Goal: Information Seeking & Learning: Learn about a topic

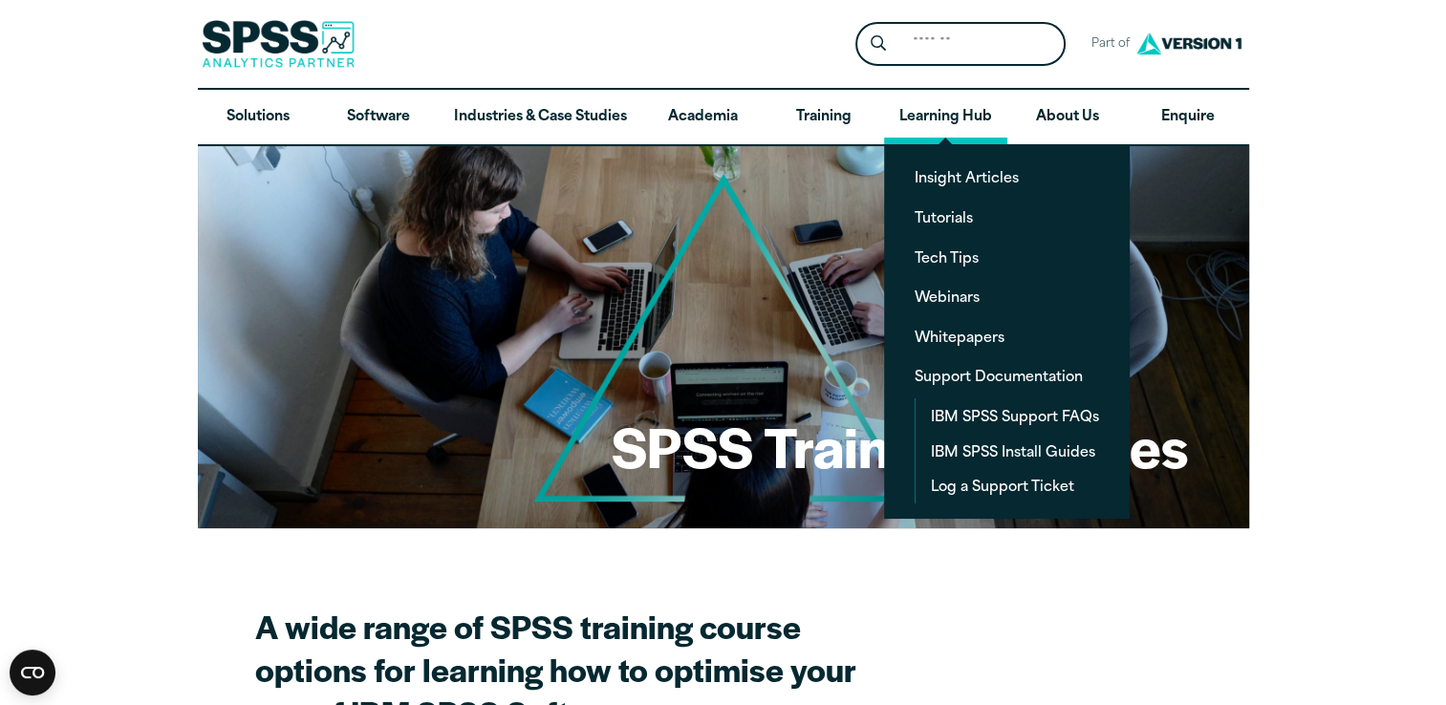
click at [943, 119] on link "Learning Hub" at bounding box center [945, 117] width 123 height 55
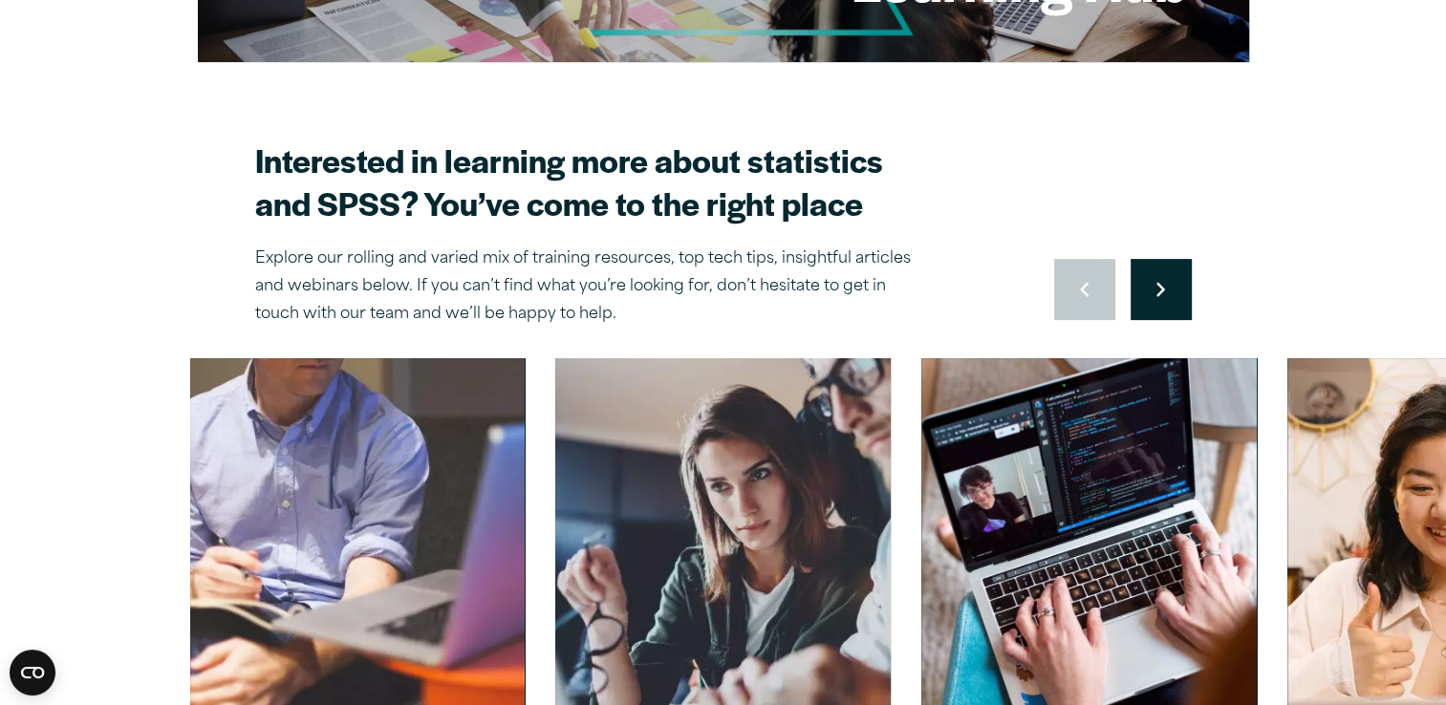
scroll to position [669, 0]
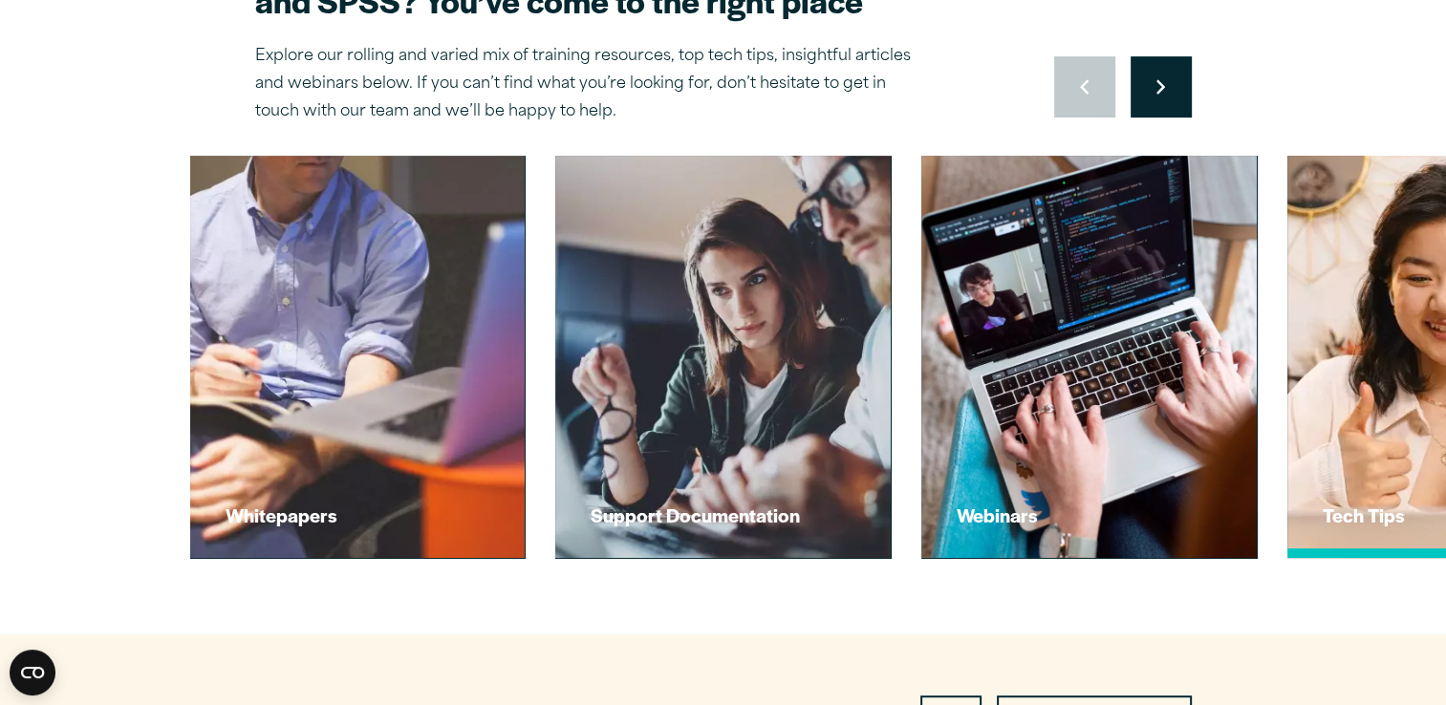
click at [1366, 455] on img at bounding box center [1454, 357] width 369 height 442
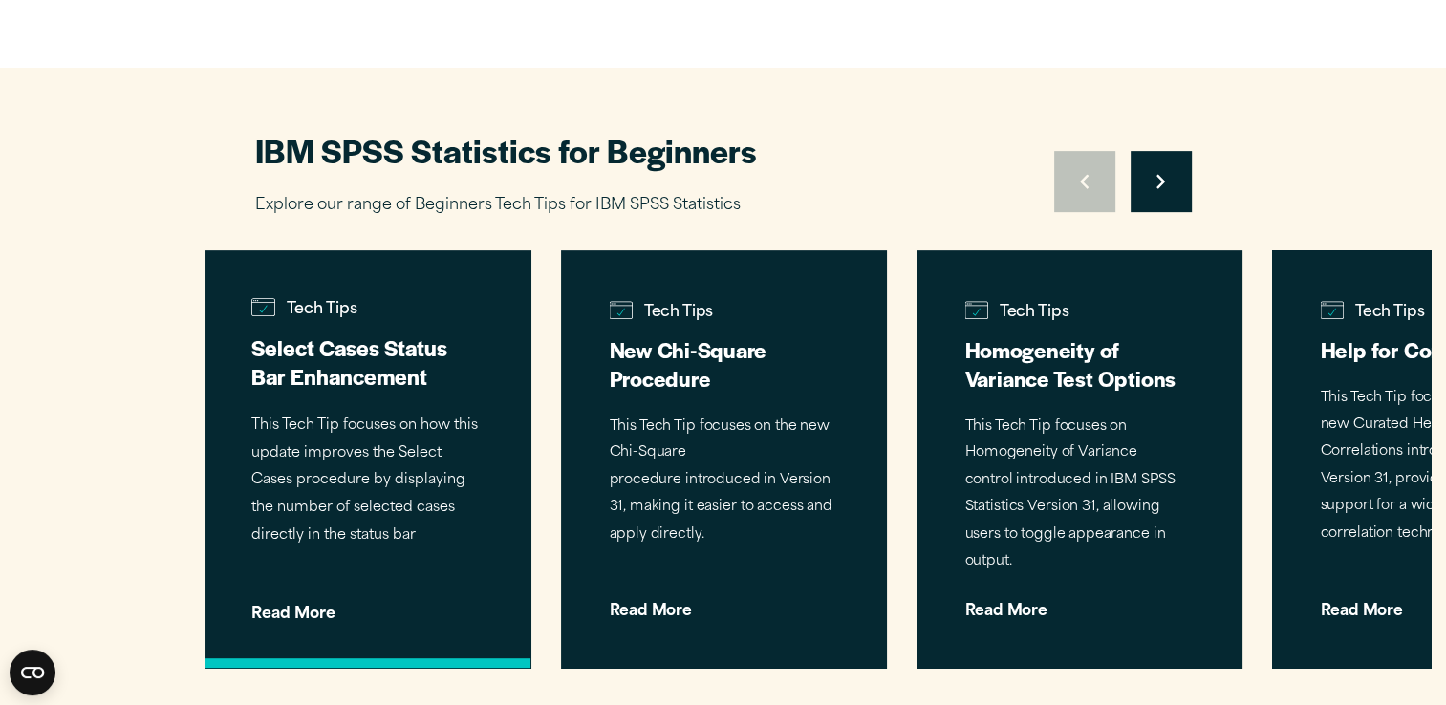
scroll to position [860, 0]
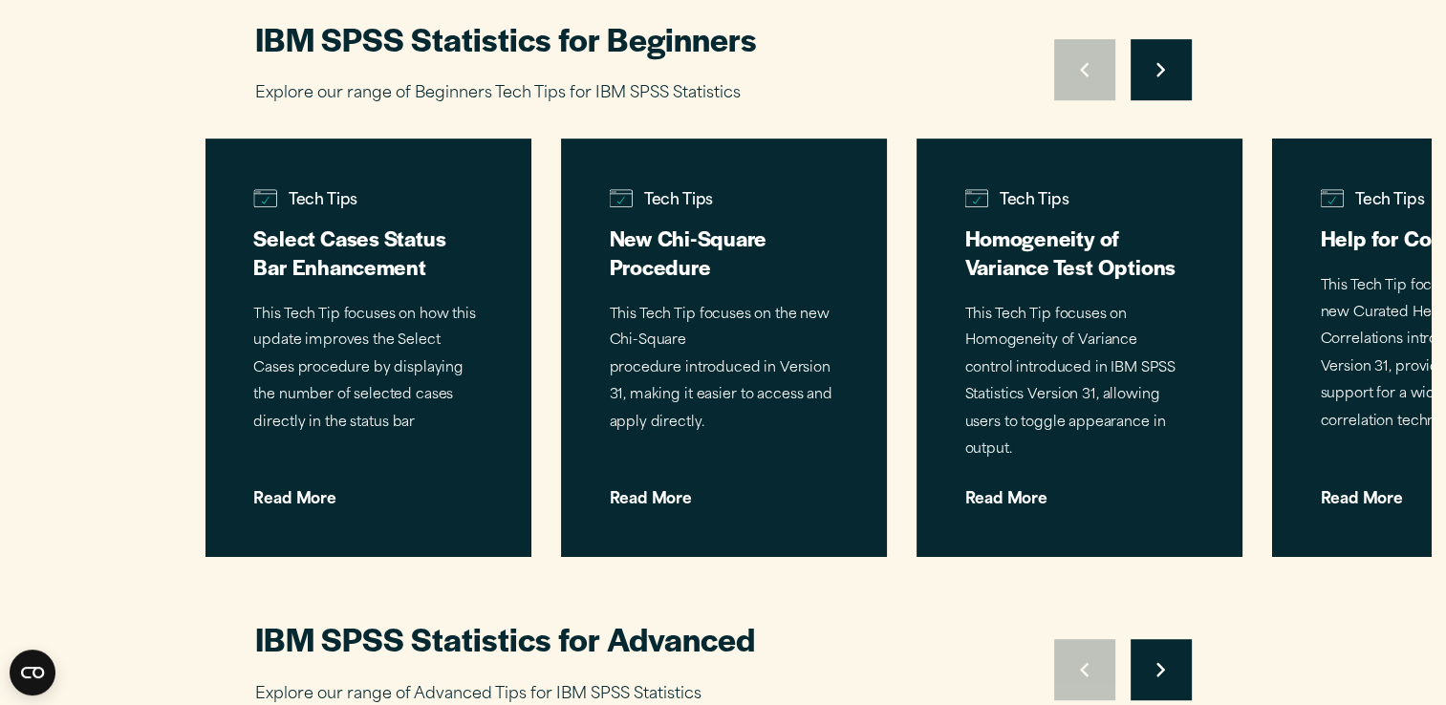
click at [1153, 71] on button "Move to next slide" at bounding box center [1160, 69] width 61 height 61
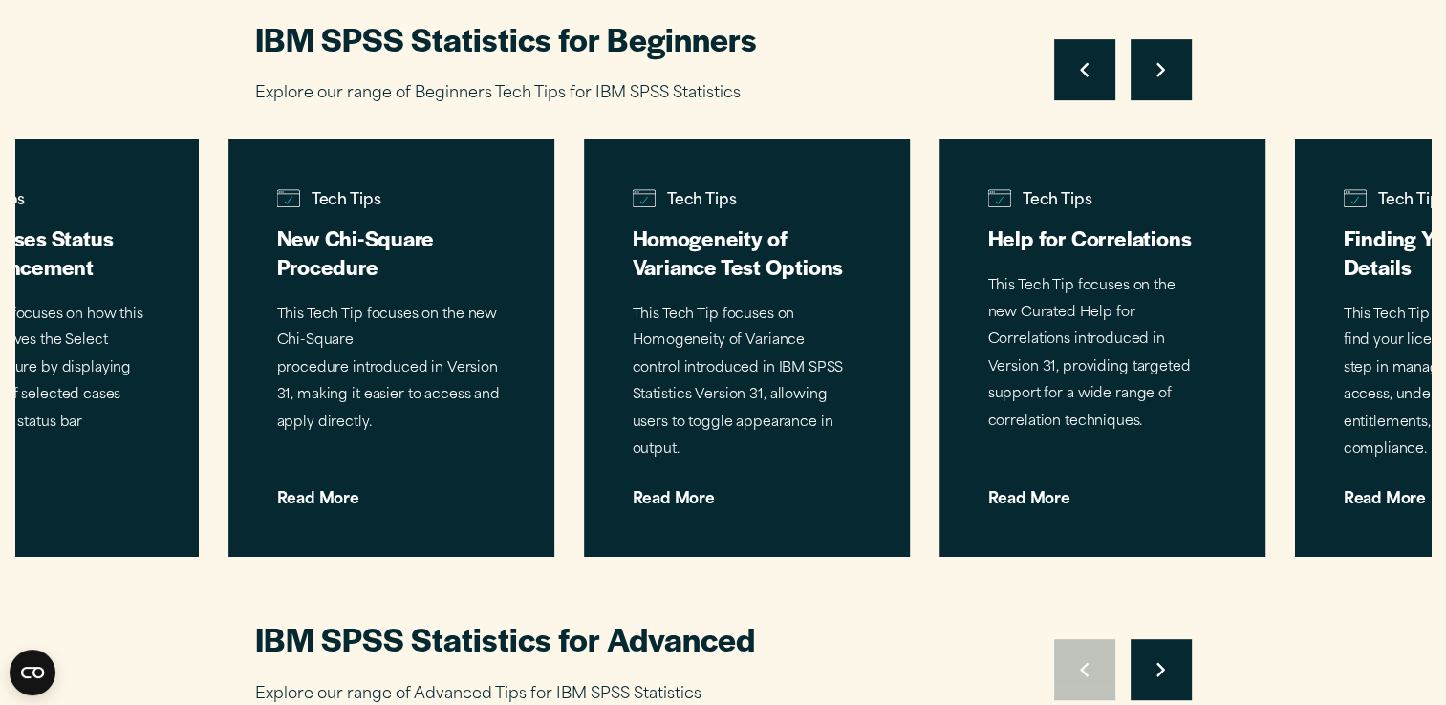
click at [1153, 71] on button "Move to next slide" at bounding box center [1160, 69] width 61 height 61
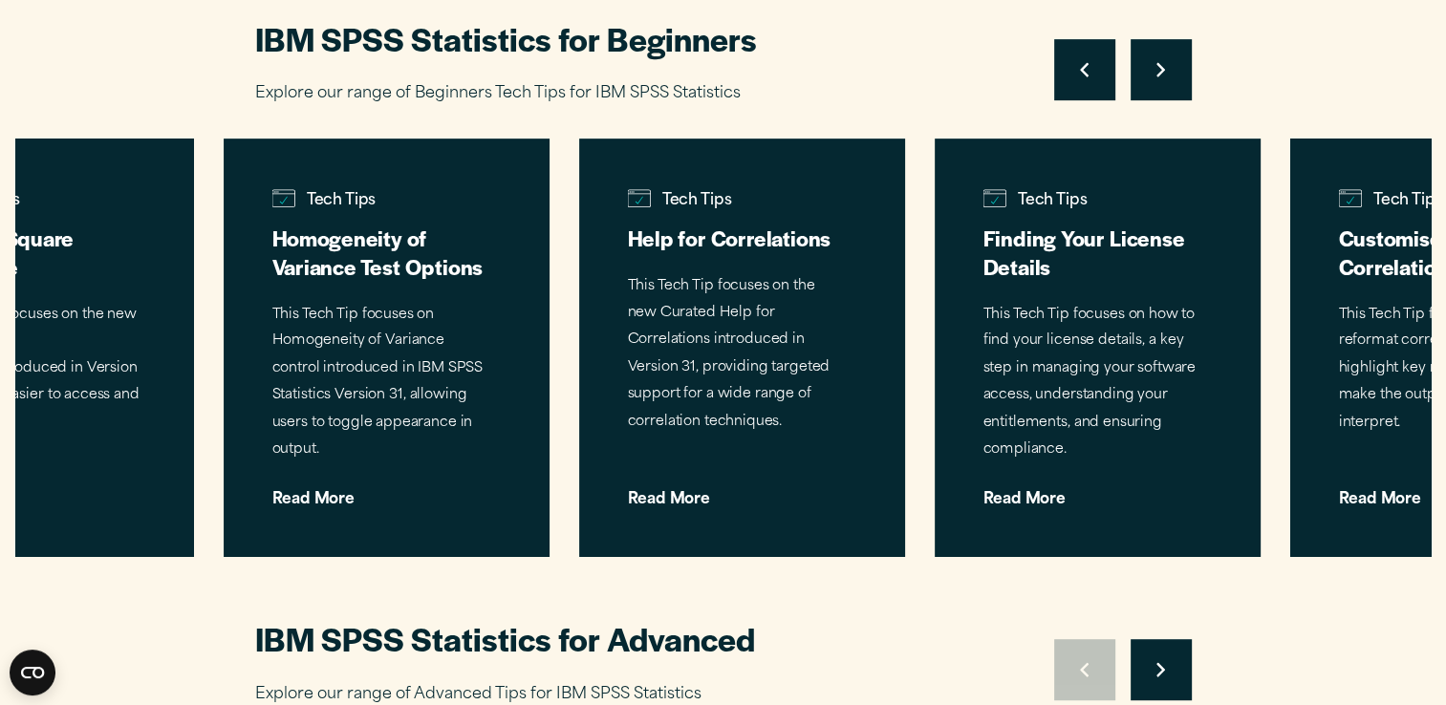
click at [1153, 71] on button "Move to next slide" at bounding box center [1160, 69] width 61 height 61
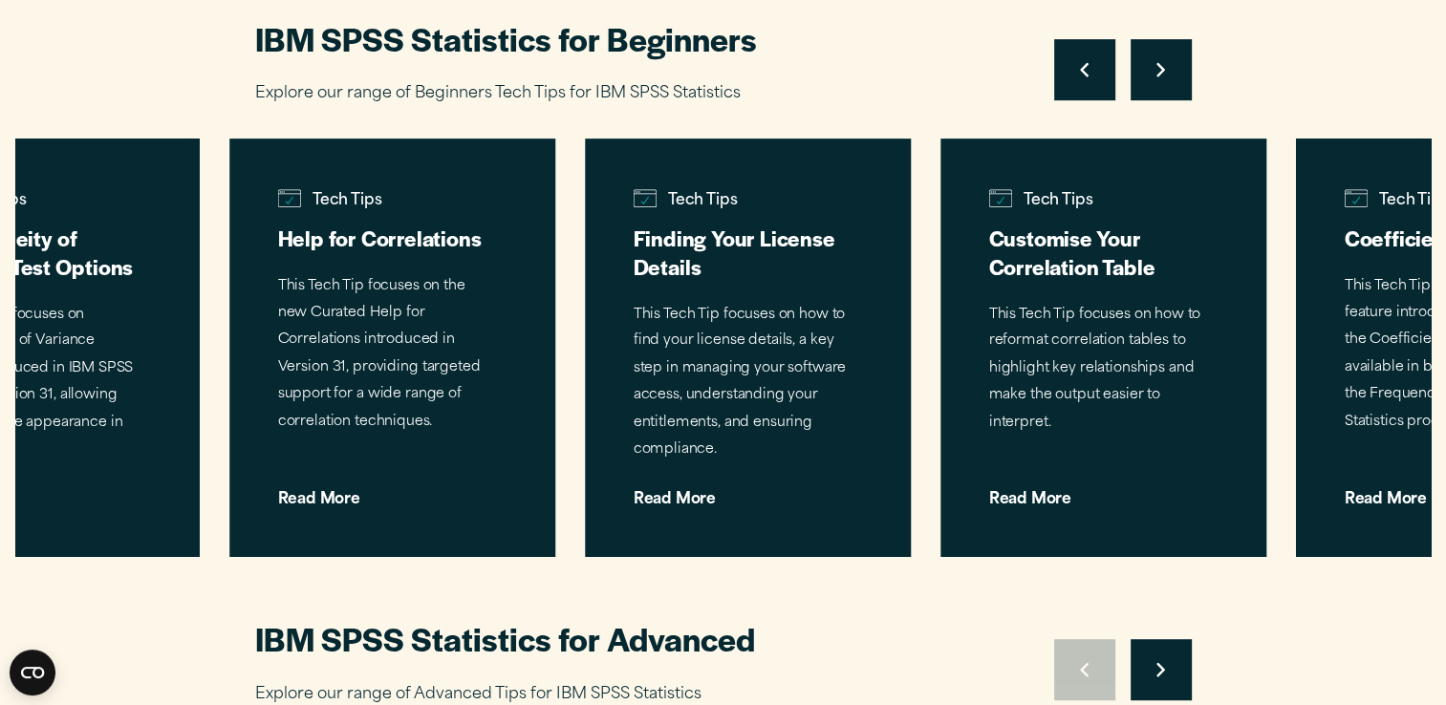
click at [1153, 71] on button "Move to next slide" at bounding box center [1160, 69] width 61 height 61
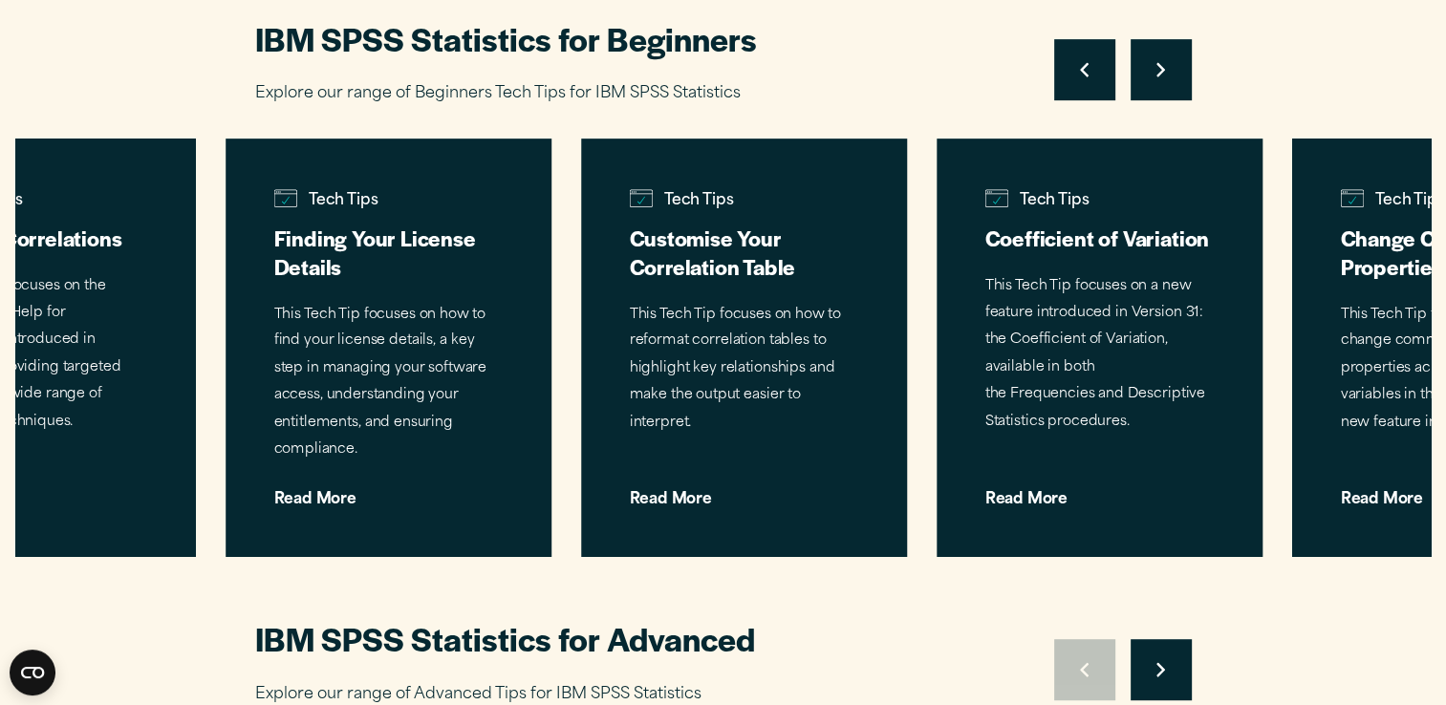
click at [1153, 71] on button "Move to next slide" at bounding box center [1160, 69] width 61 height 61
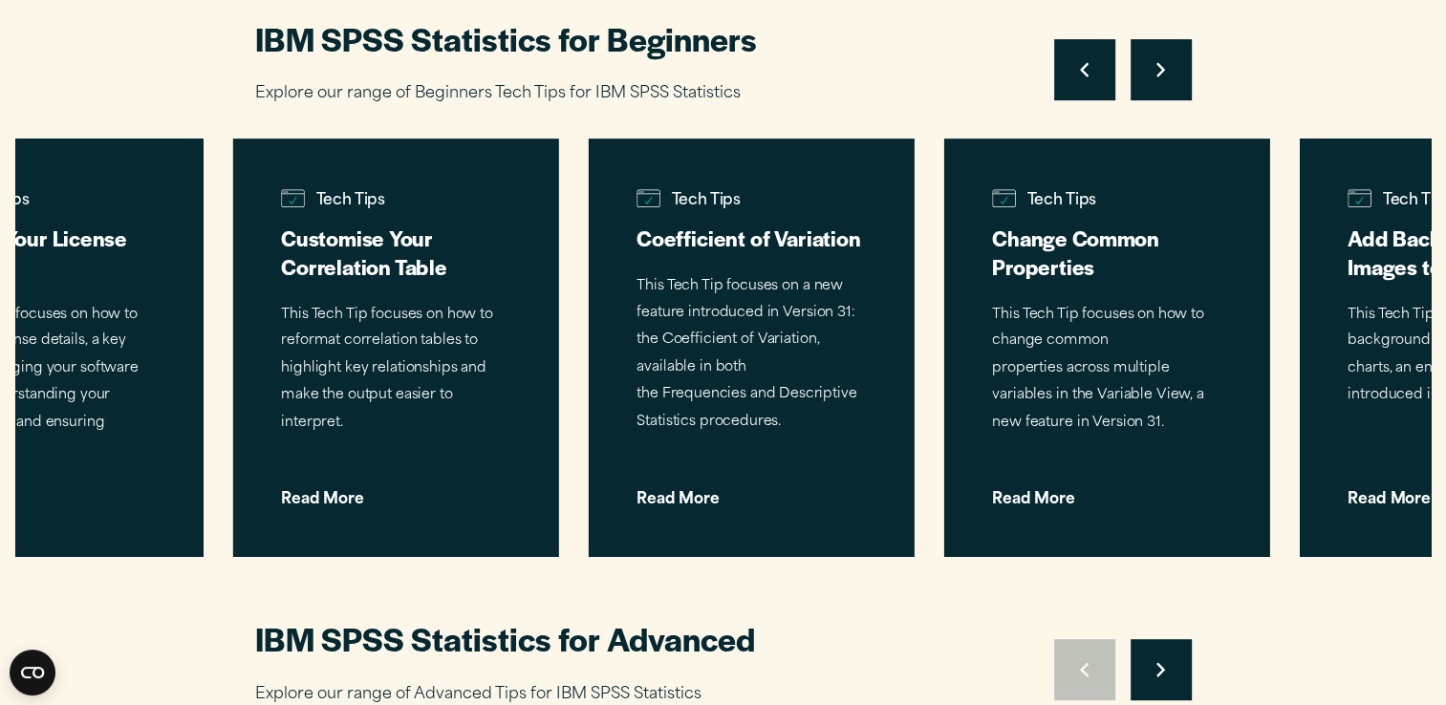
click at [1153, 71] on button "Move to next slide" at bounding box center [1160, 69] width 61 height 61
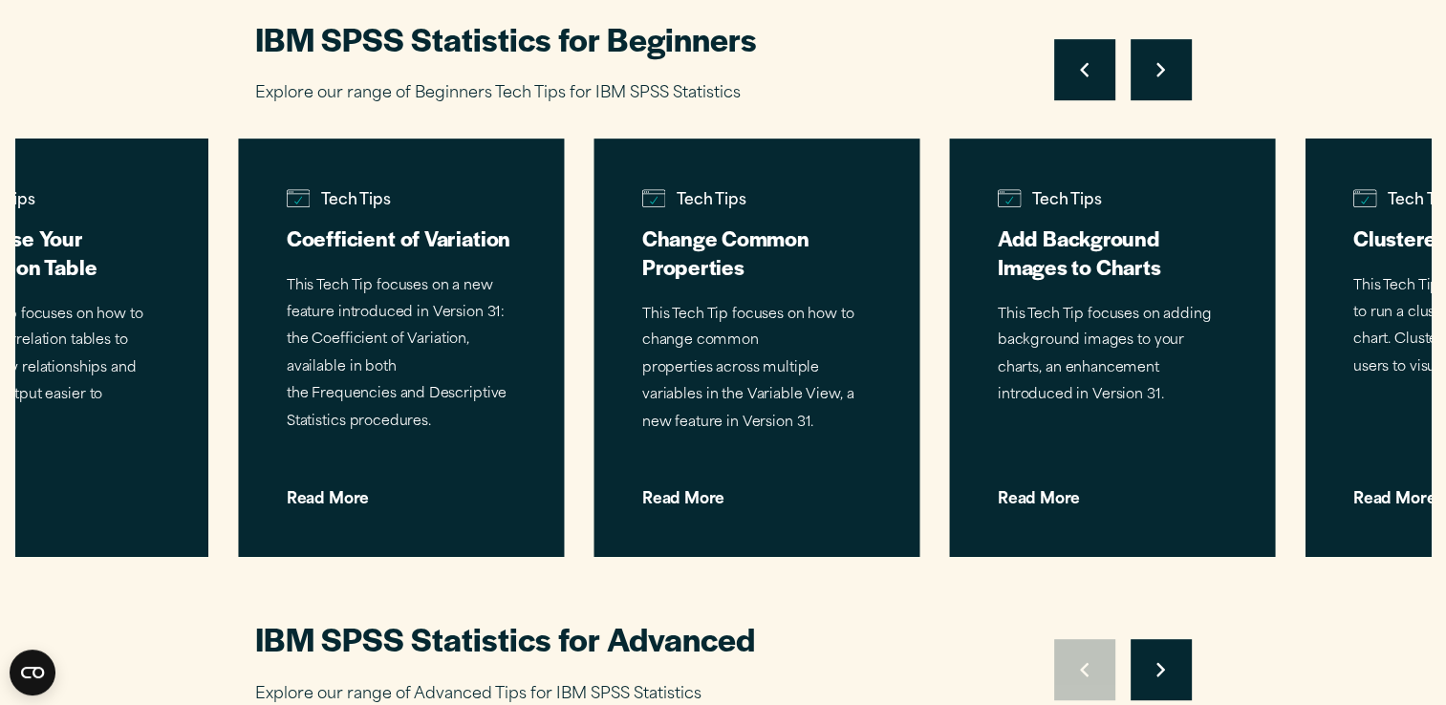
click at [1153, 71] on button "Move to next slide" at bounding box center [1160, 69] width 61 height 61
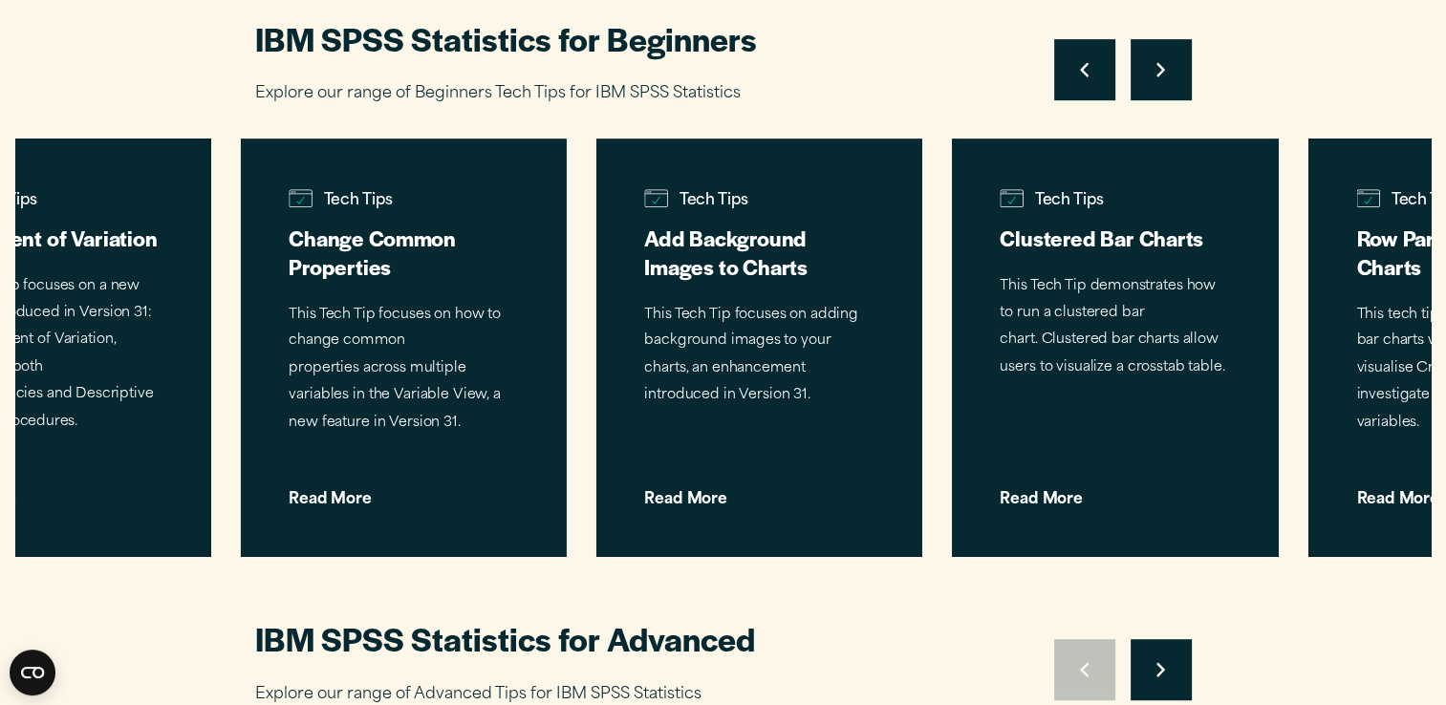
click at [1153, 71] on button "Move to next slide" at bounding box center [1160, 69] width 61 height 61
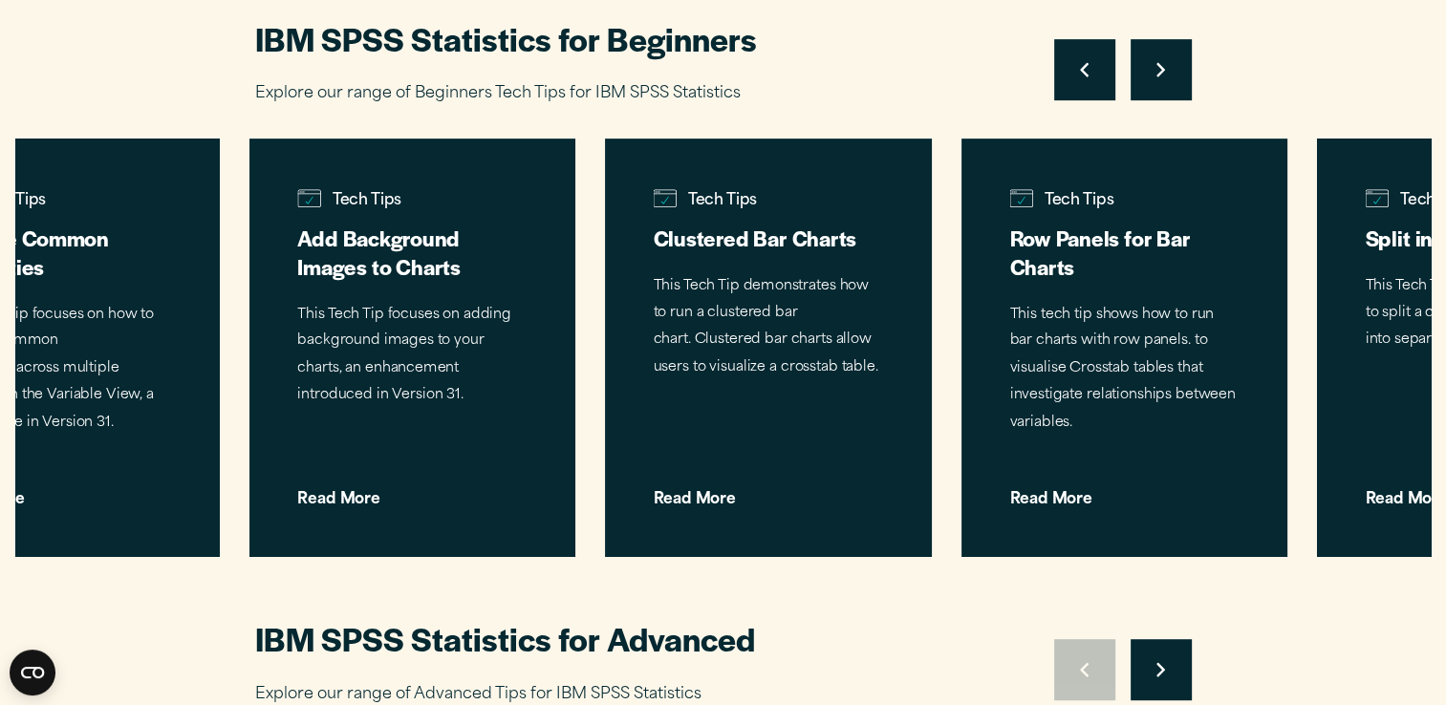
click at [1153, 71] on button "Move to next slide" at bounding box center [1160, 69] width 61 height 61
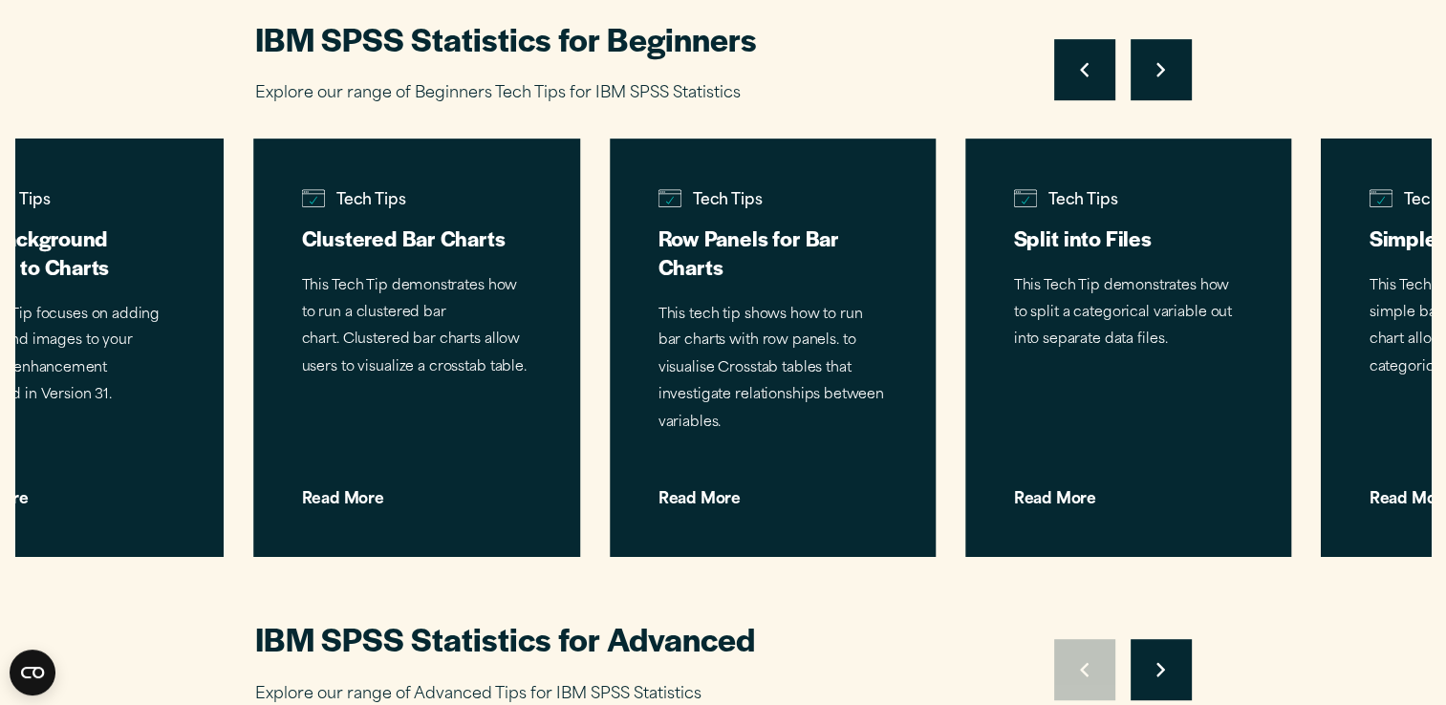
click at [1153, 71] on button "Move to next slide" at bounding box center [1160, 69] width 61 height 61
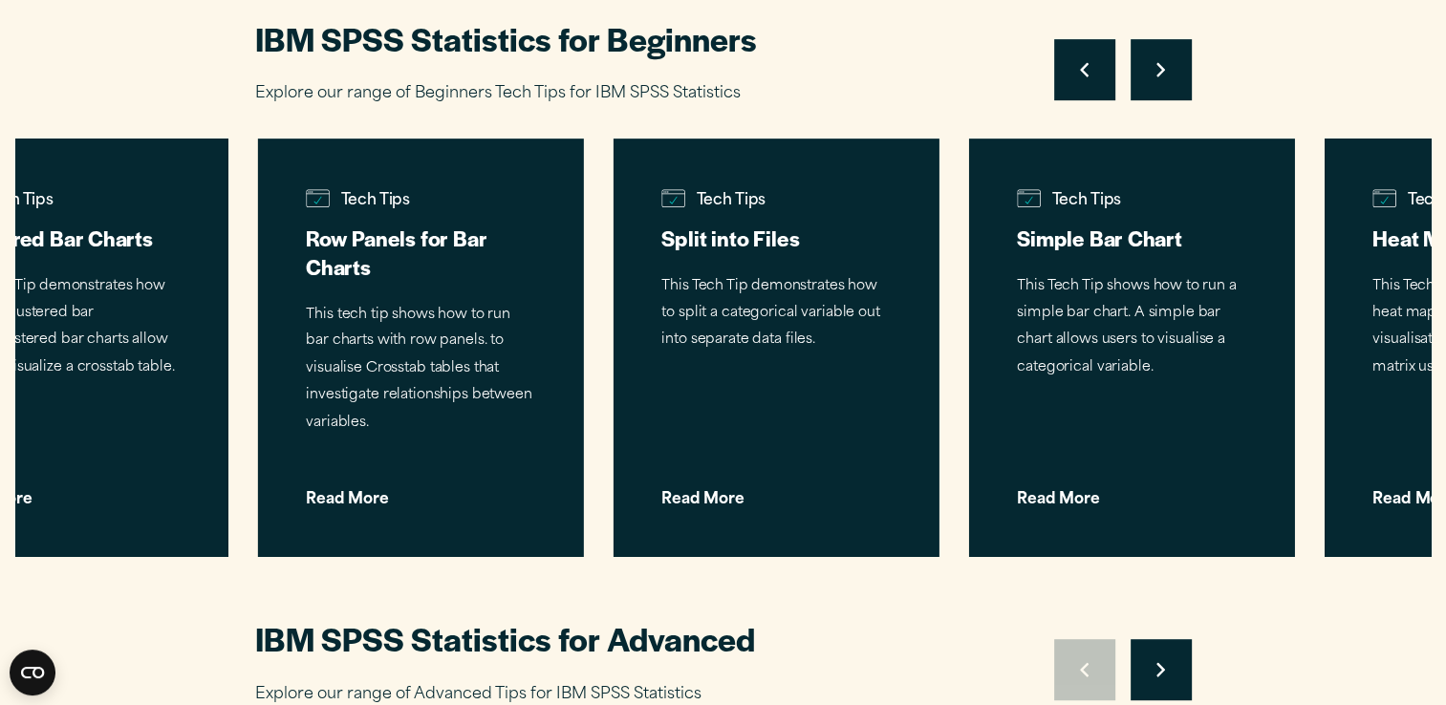
click at [1153, 71] on button "Move to next slide" at bounding box center [1160, 69] width 61 height 61
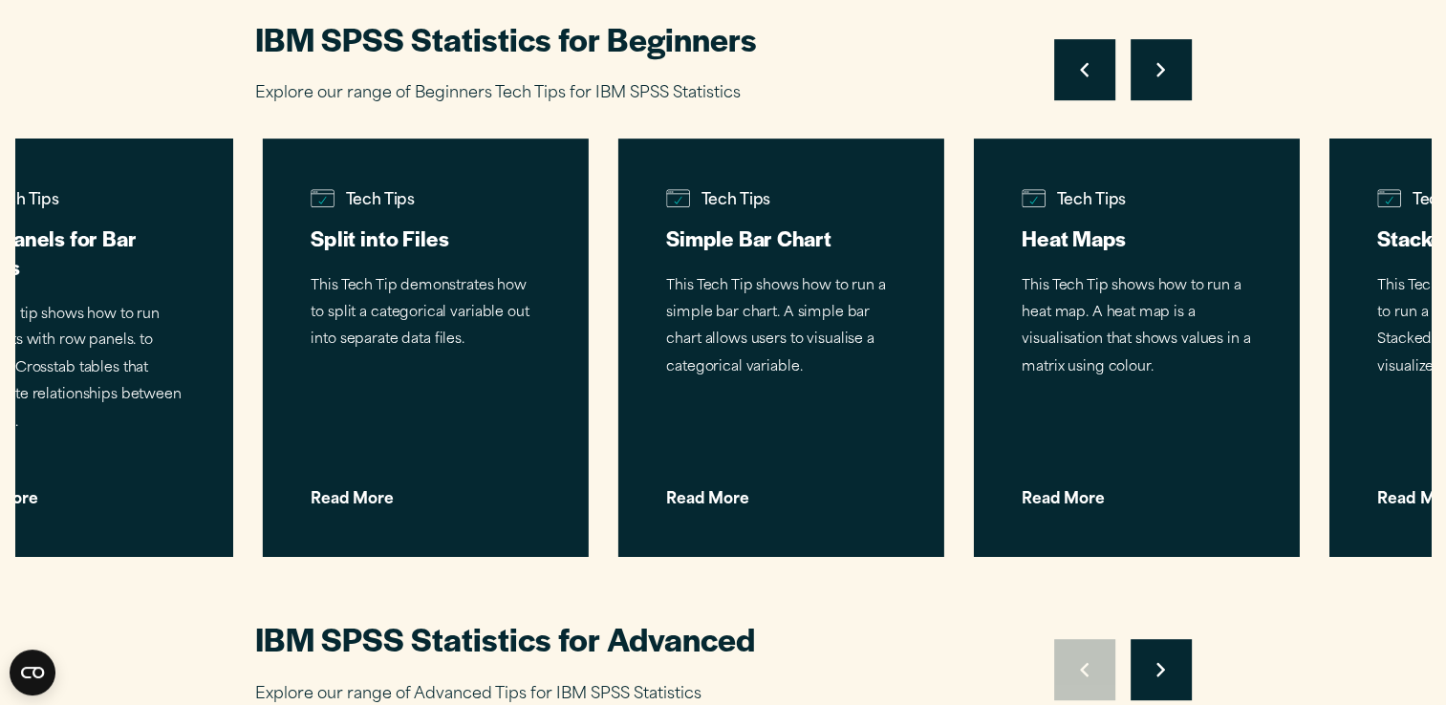
click at [1153, 71] on button "Move to next slide" at bounding box center [1160, 69] width 61 height 61
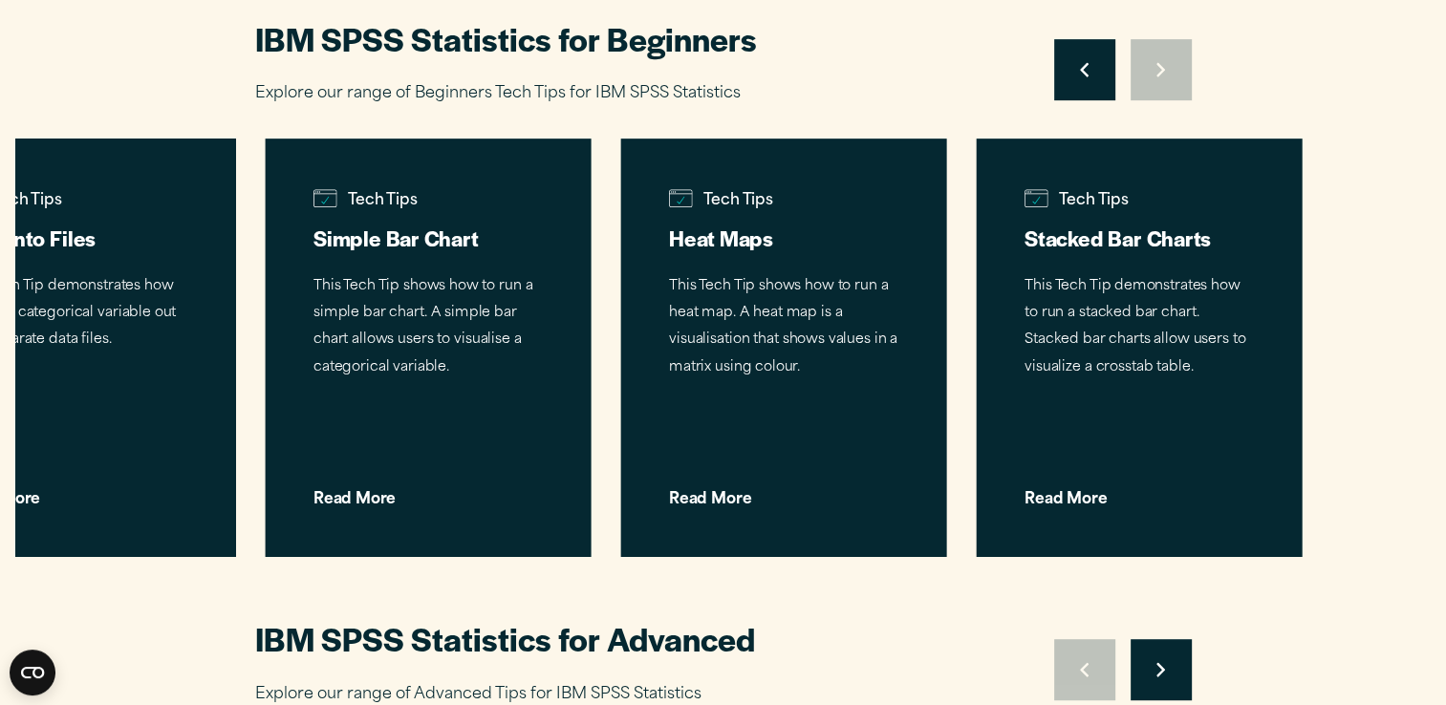
click at [1153, 71] on div "Move to previous slide Move to next slide" at bounding box center [1123, 69] width 138 height 61
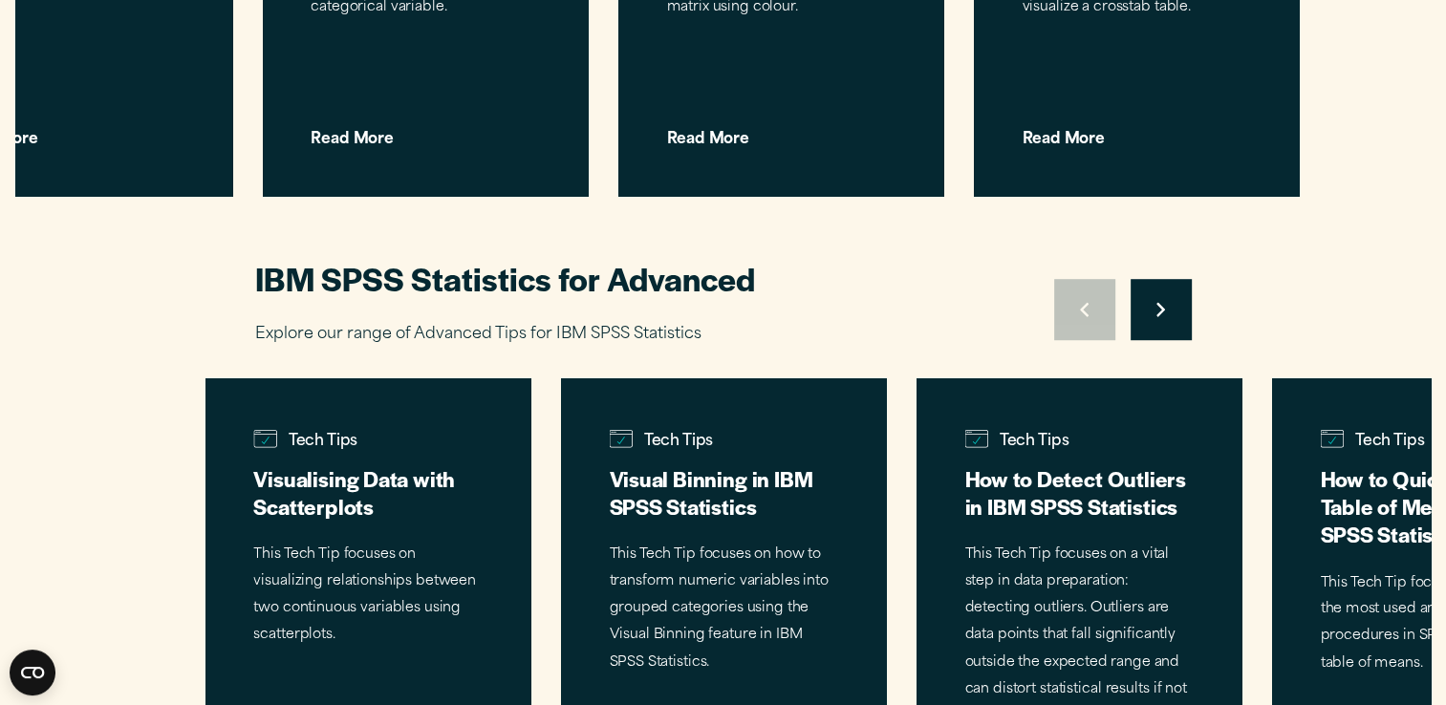
scroll to position [1338, 0]
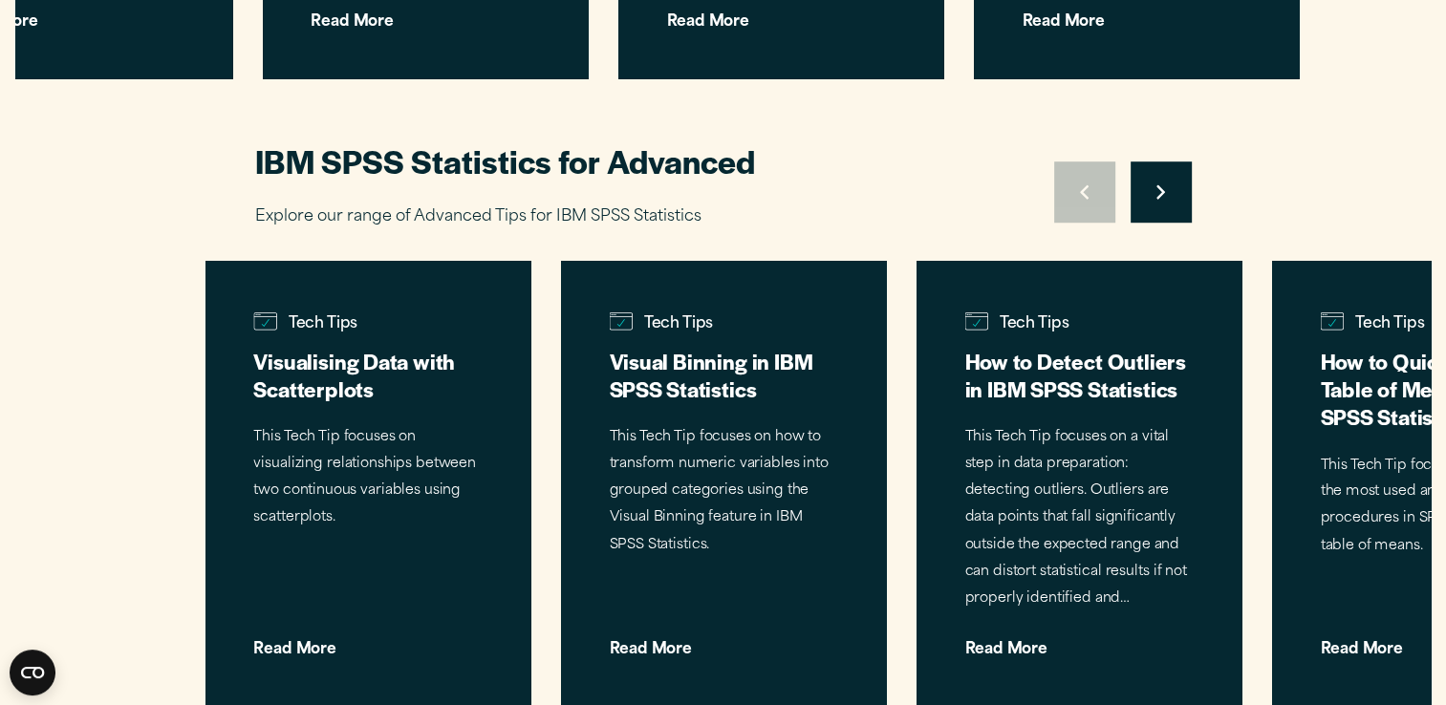
click at [1162, 181] on button "Move to next slide" at bounding box center [1160, 191] width 61 height 61
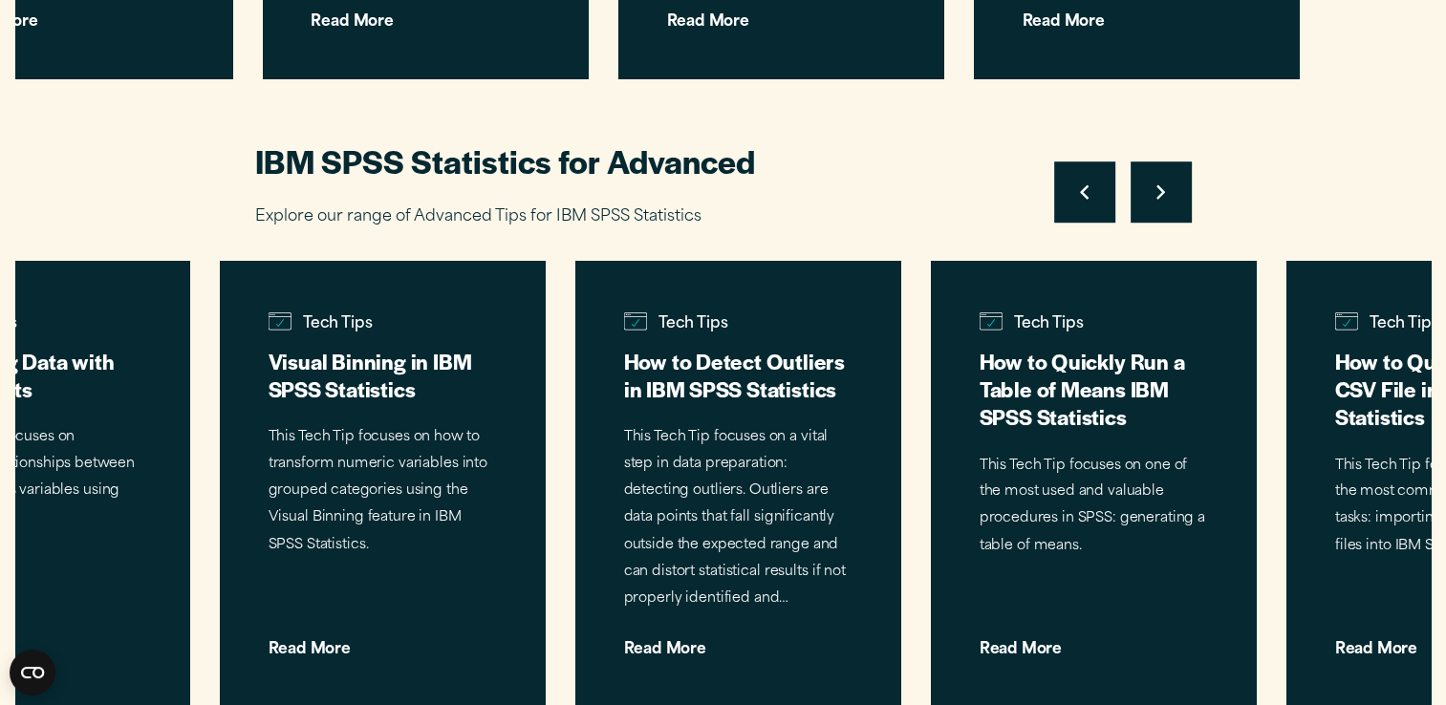
click at [1162, 181] on button "Move to next slide" at bounding box center [1160, 191] width 61 height 61
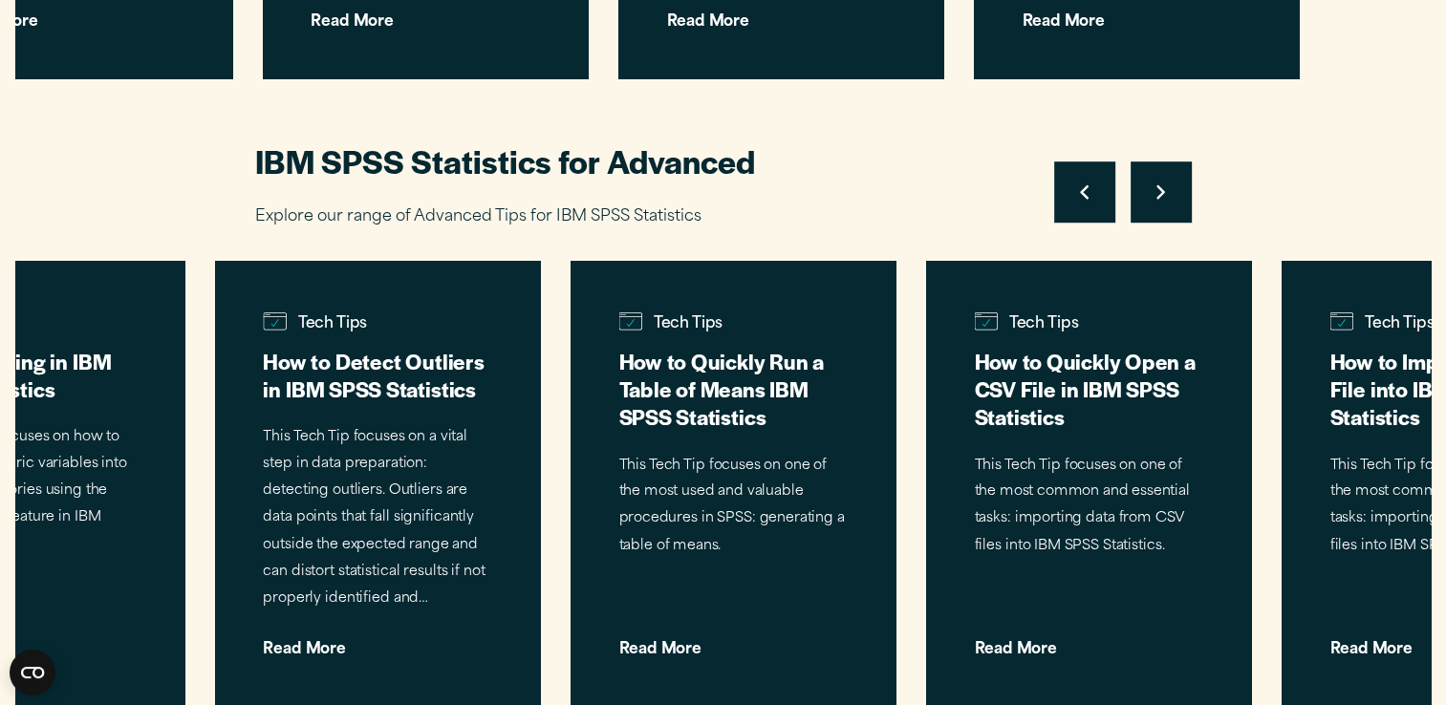
click at [1162, 181] on button "Move to next slide" at bounding box center [1160, 191] width 61 height 61
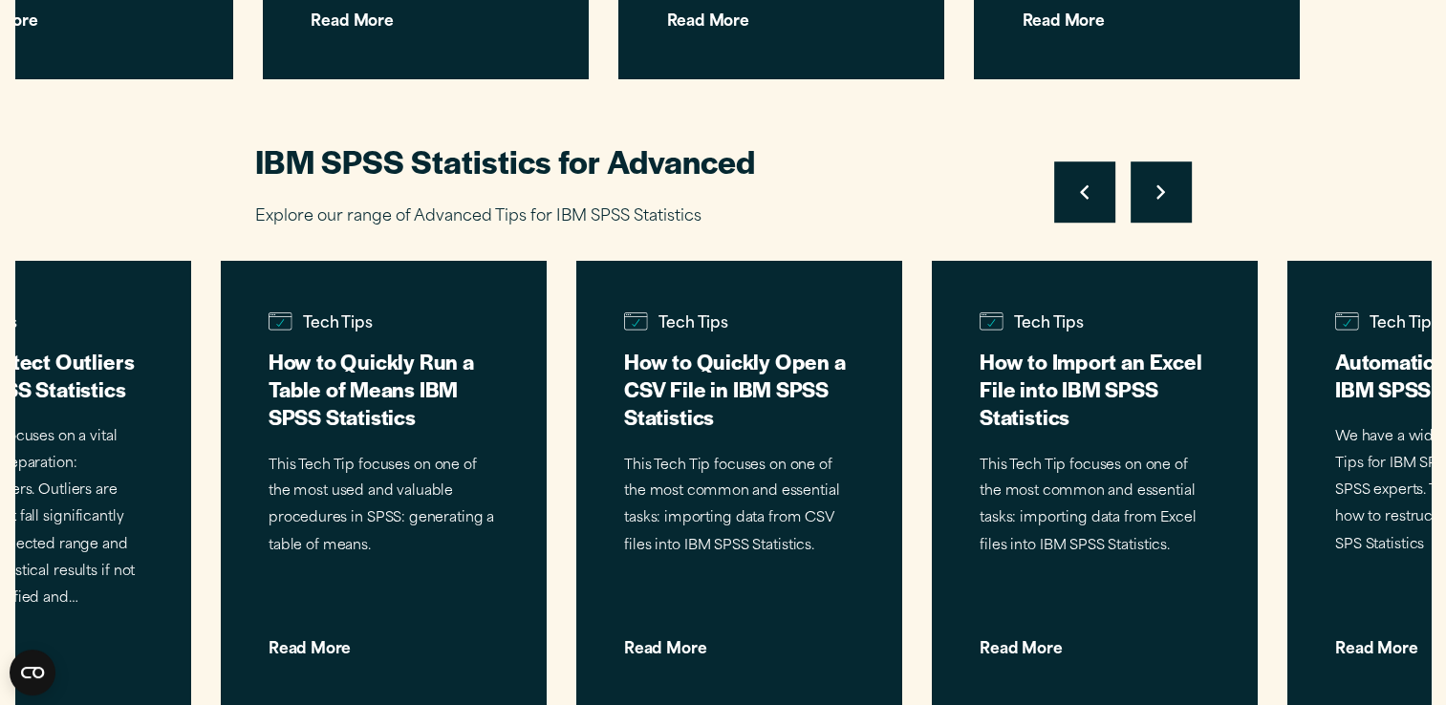
click at [1162, 181] on button "Move to next slide" at bounding box center [1160, 191] width 61 height 61
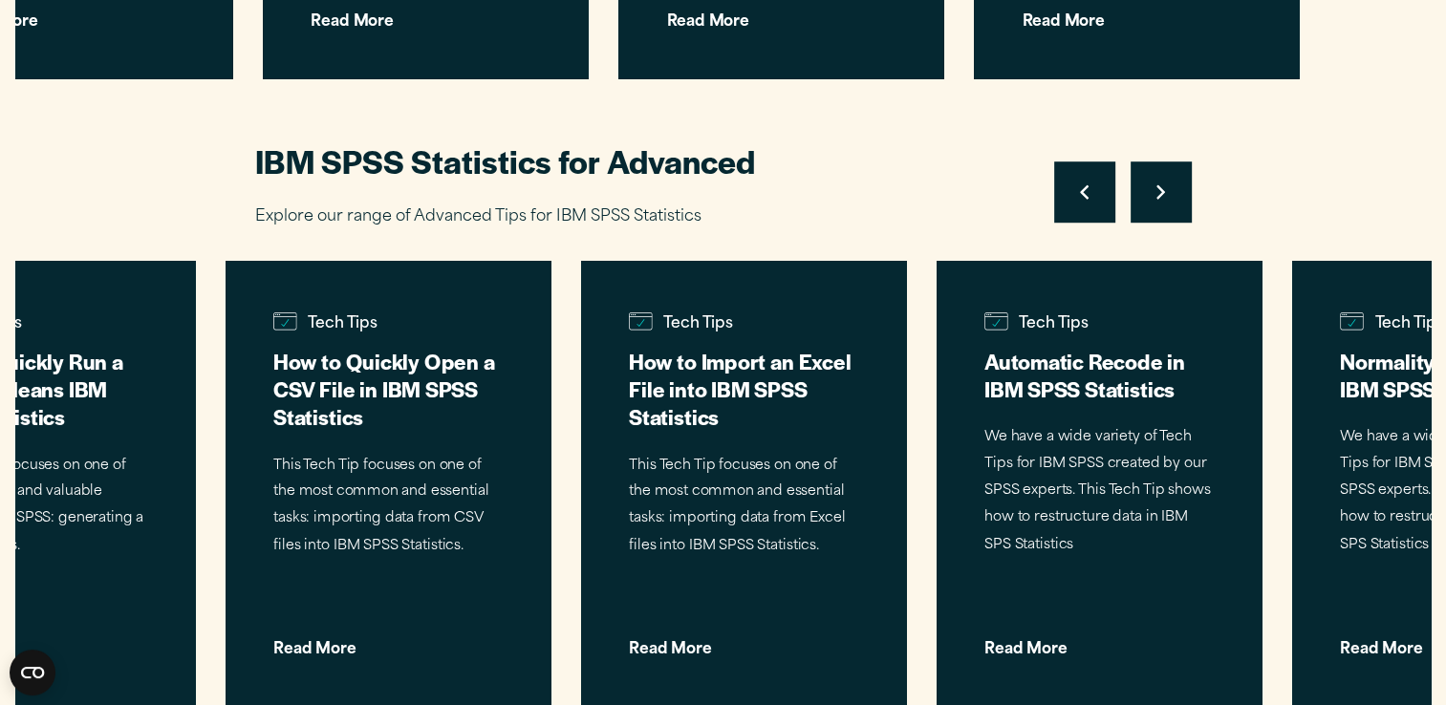
click at [1162, 181] on button "Move to next slide" at bounding box center [1160, 191] width 61 height 61
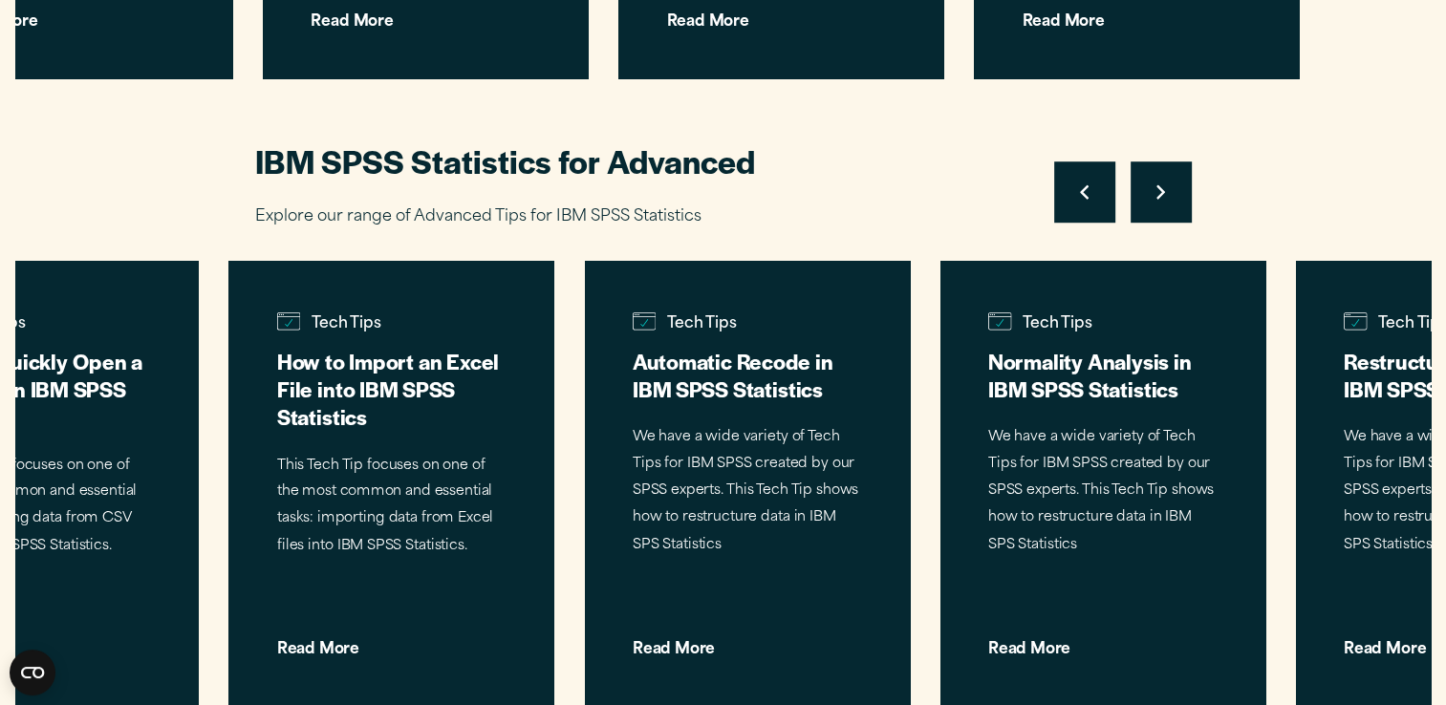
click at [1162, 181] on button "Move to next slide" at bounding box center [1160, 191] width 61 height 61
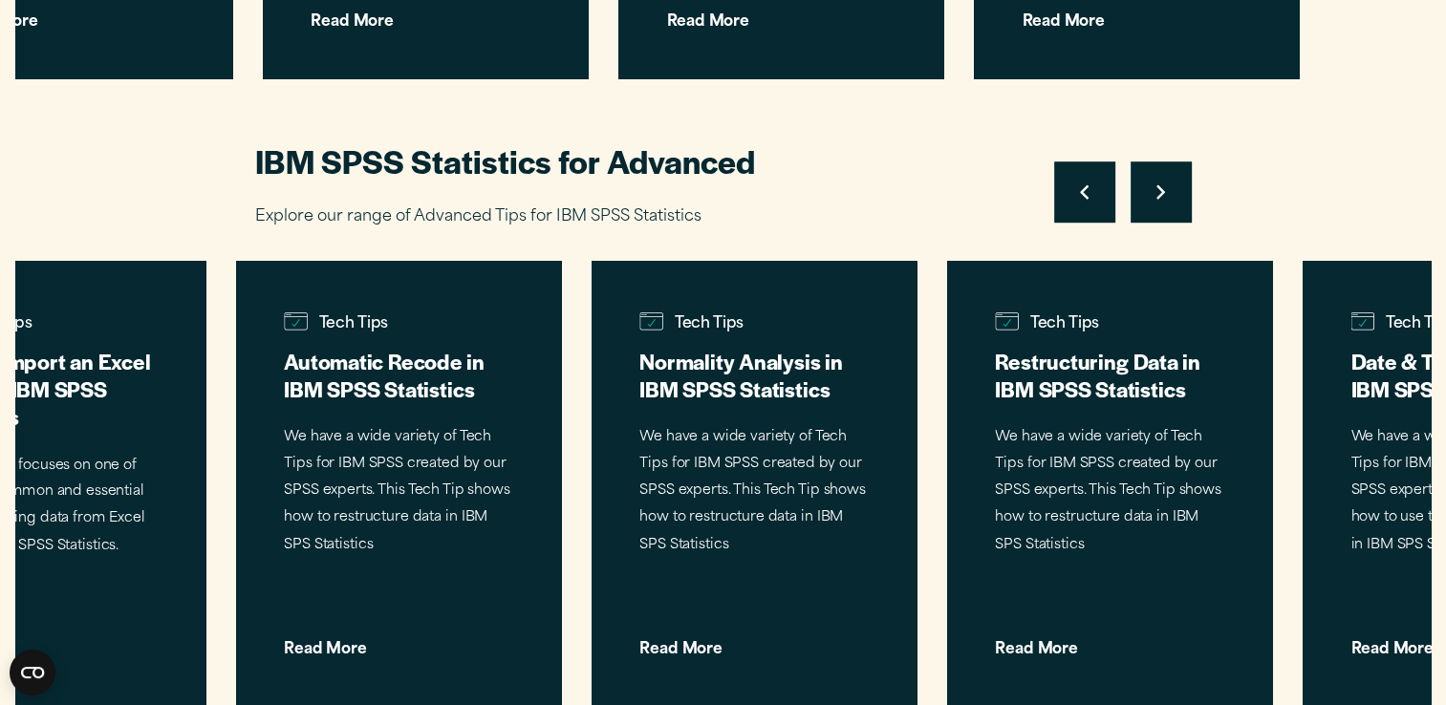
click at [1162, 181] on button "Move to next slide" at bounding box center [1160, 191] width 61 height 61
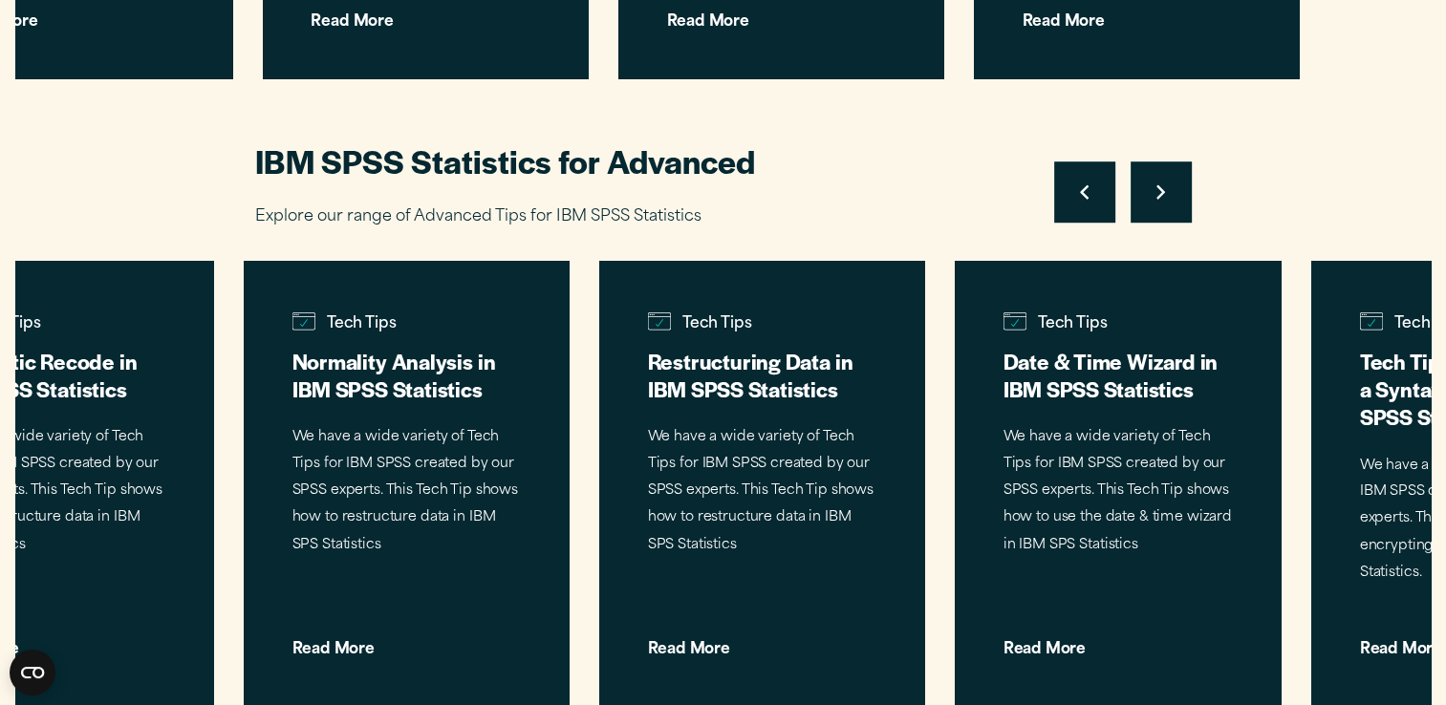
click at [1162, 181] on button "Move to next slide" at bounding box center [1160, 191] width 61 height 61
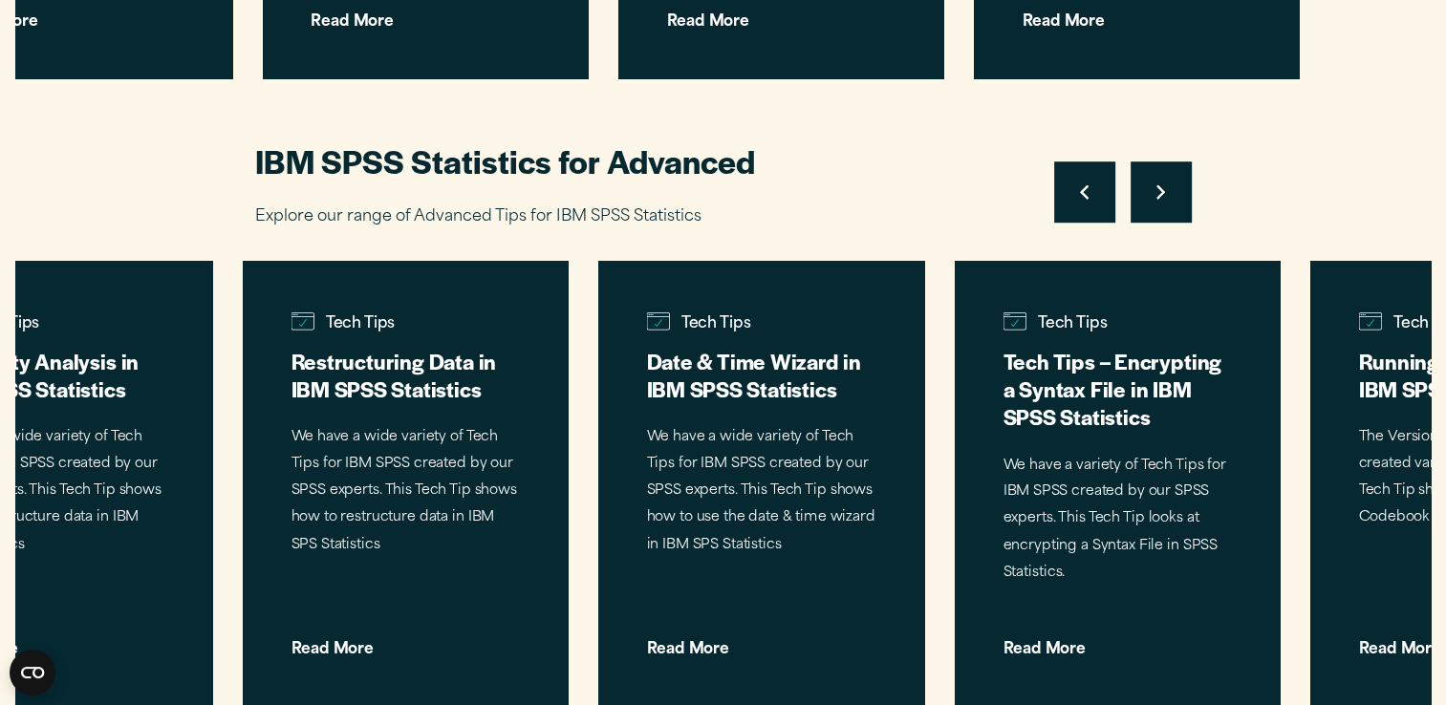
click at [1162, 181] on button "Move to next slide" at bounding box center [1160, 191] width 61 height 61
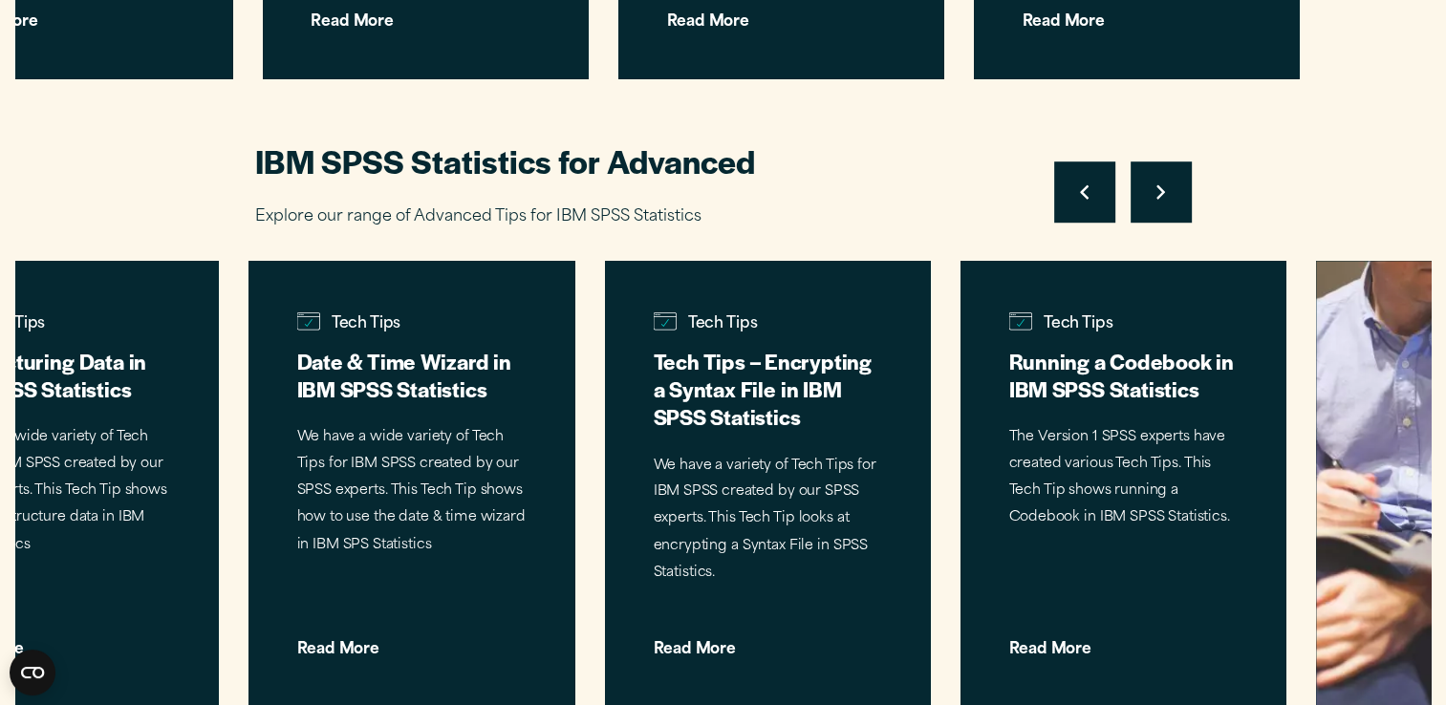
click at [1162, 181] on button "Move to next slide" at bounding box center [1160, 191] width 61 height 61
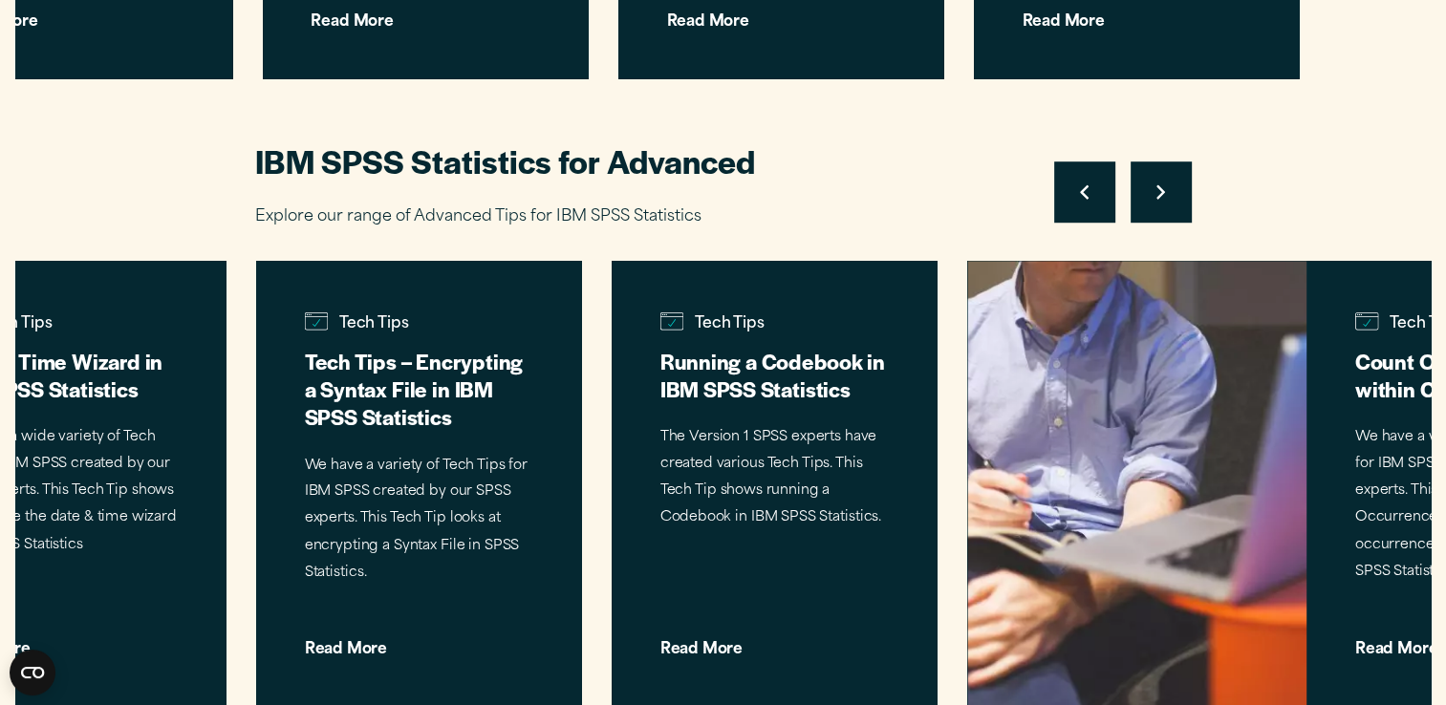
click at [1162, 181] on button "Move to next slide" at bounding box center [1160, 191] width 61 height 61
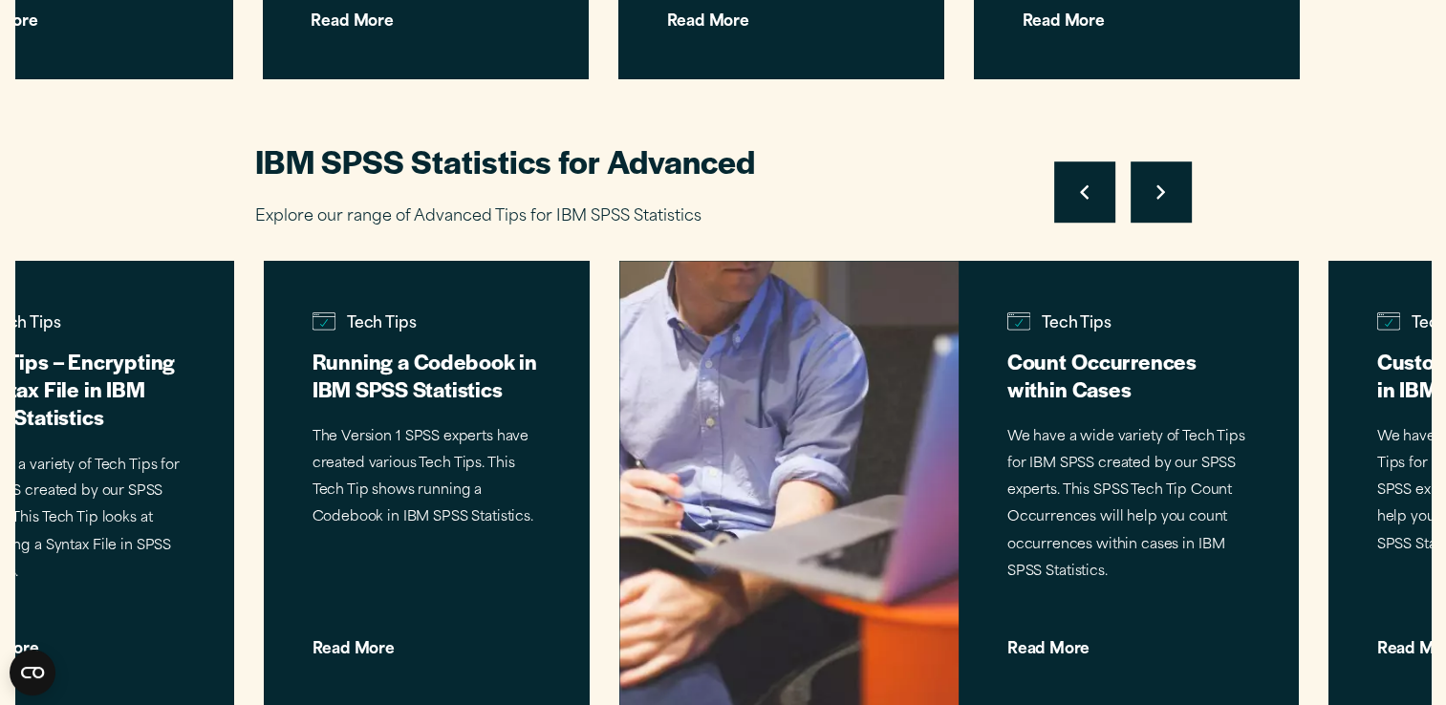
click at [1162, 181] on button "Move to next slide" at bounding box center [1160, 191] width 61 height 61
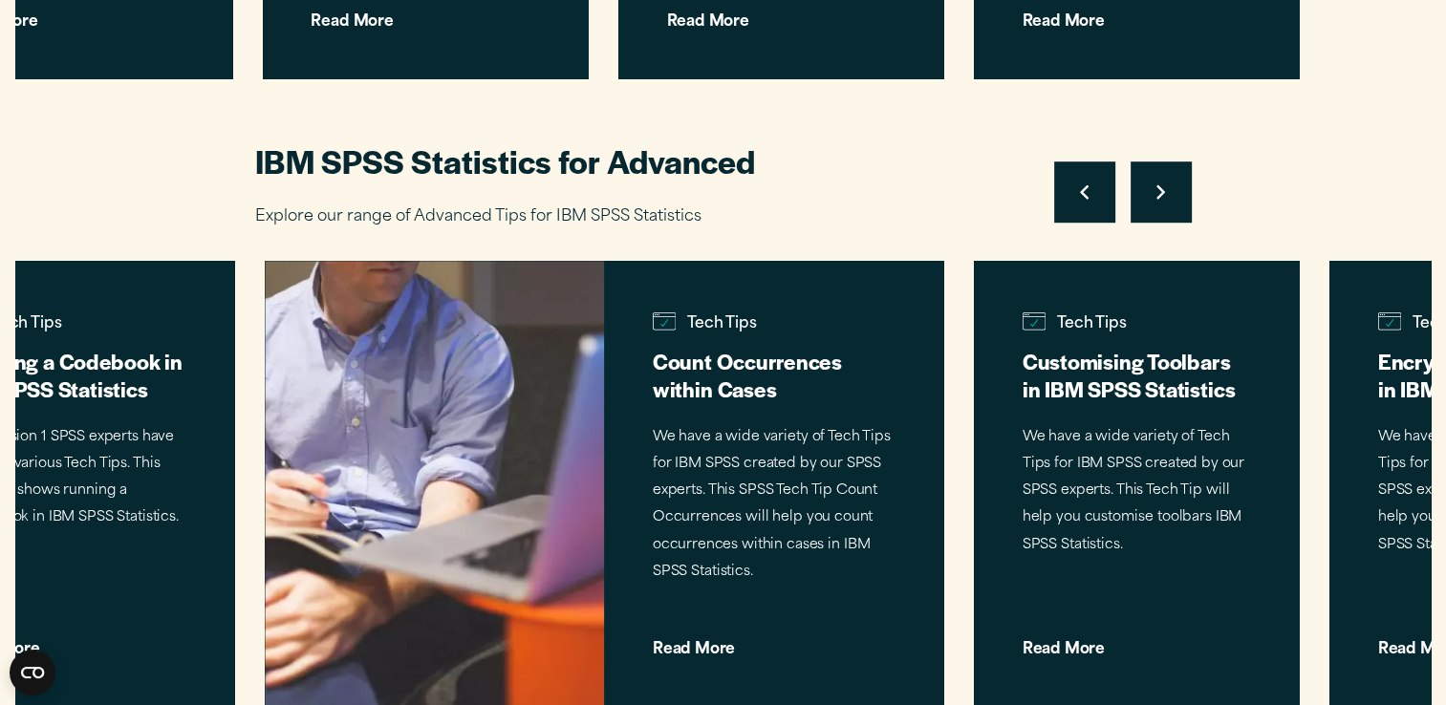
click at [1162, 181] on button "Move to next slide" at bounding box center [1160, 191] width 61 height 61
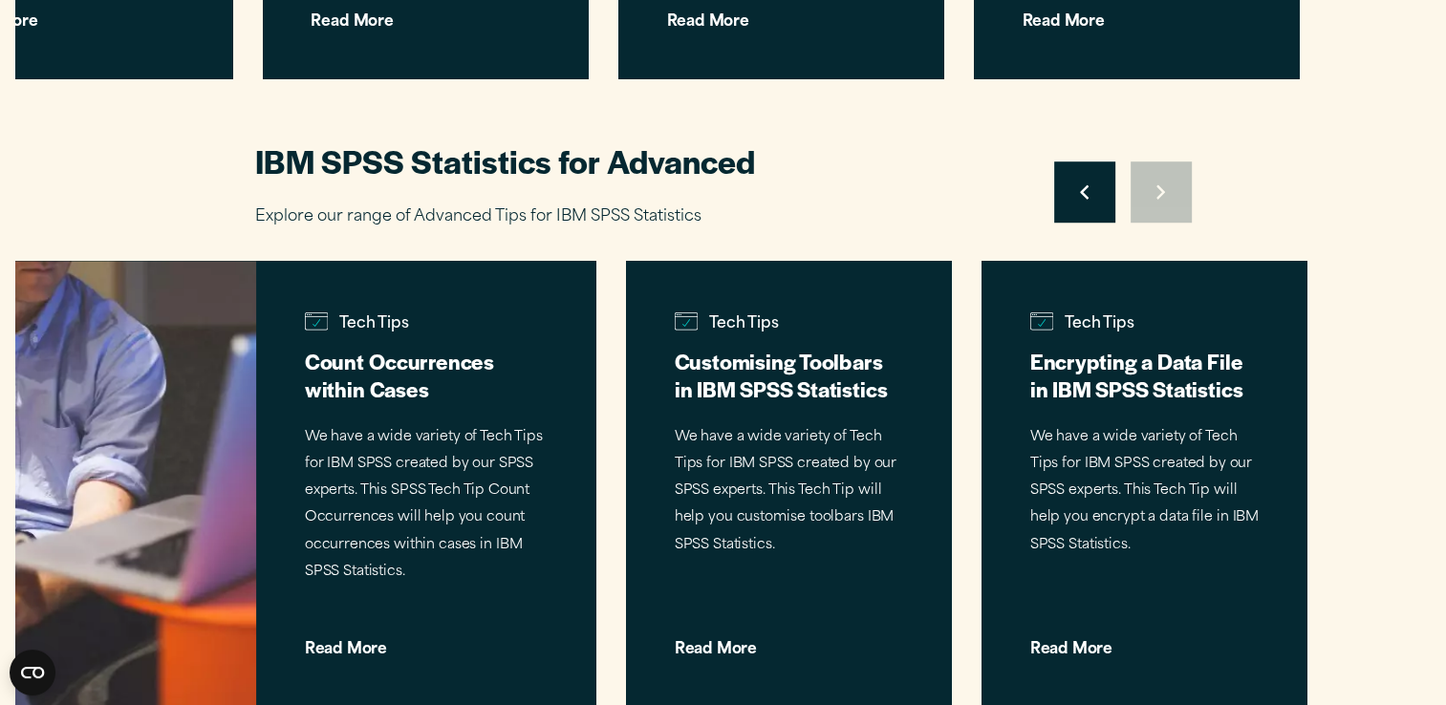
click at [1162, 181] on div "Move to previous slide Move to next slide" at bounding box center [1123, 191] width 138 height 61
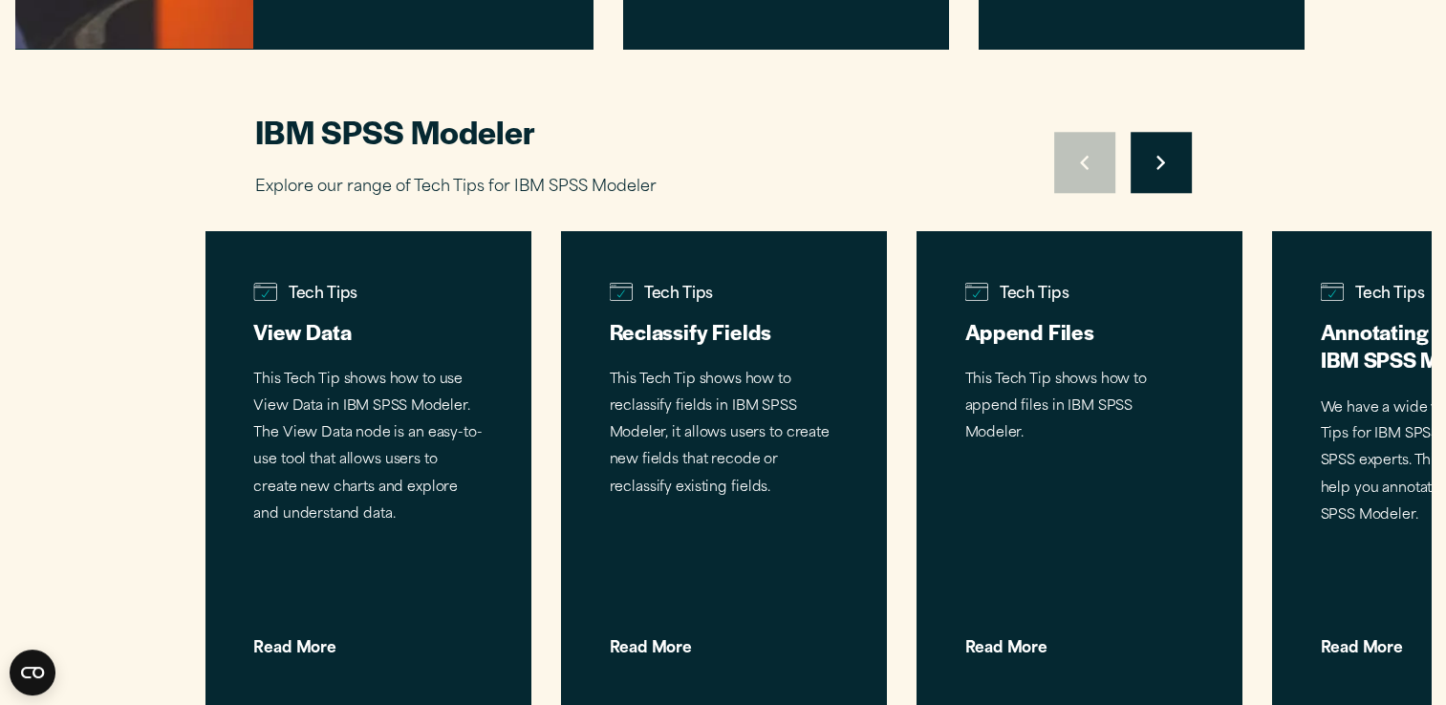
scroll to position [2007, 0]
